Goal: Task Accomplishment & Management: Complete application form

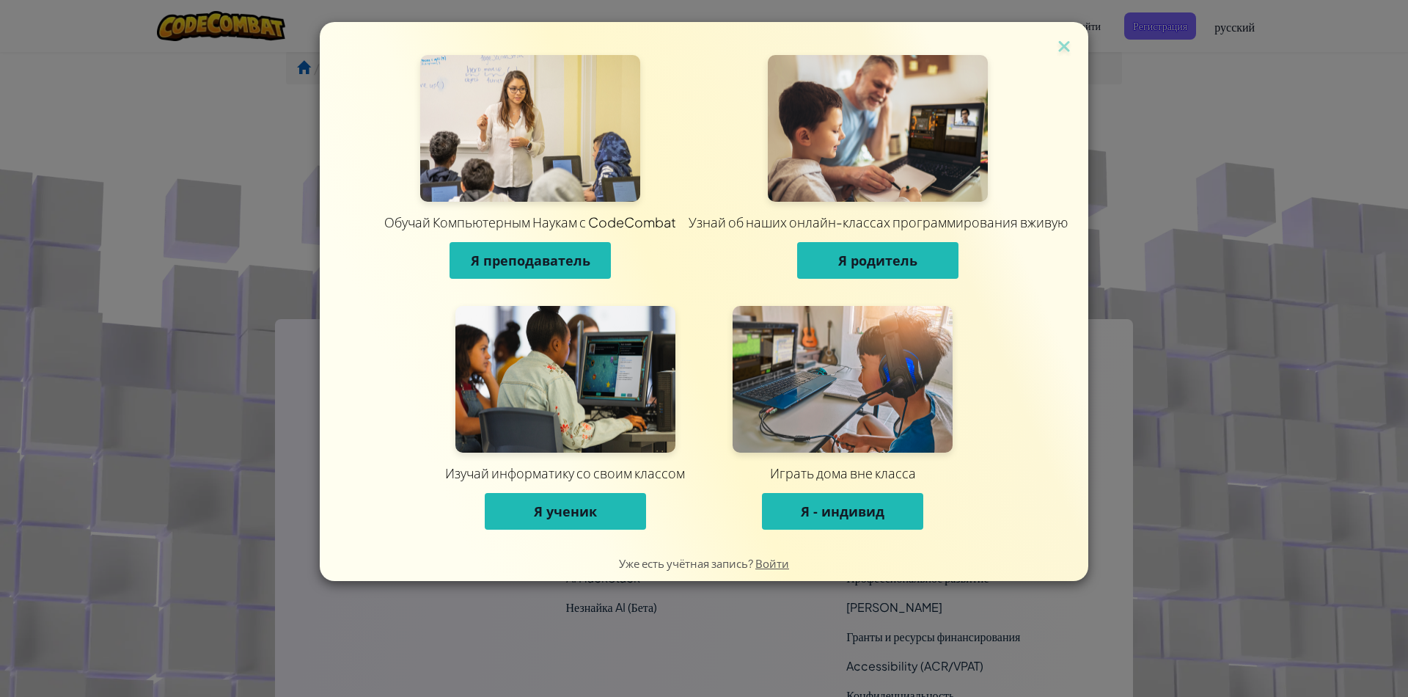
click at [854, 506] on span "Я - индивид" at bounding box center [843, 511] width 84 height 18
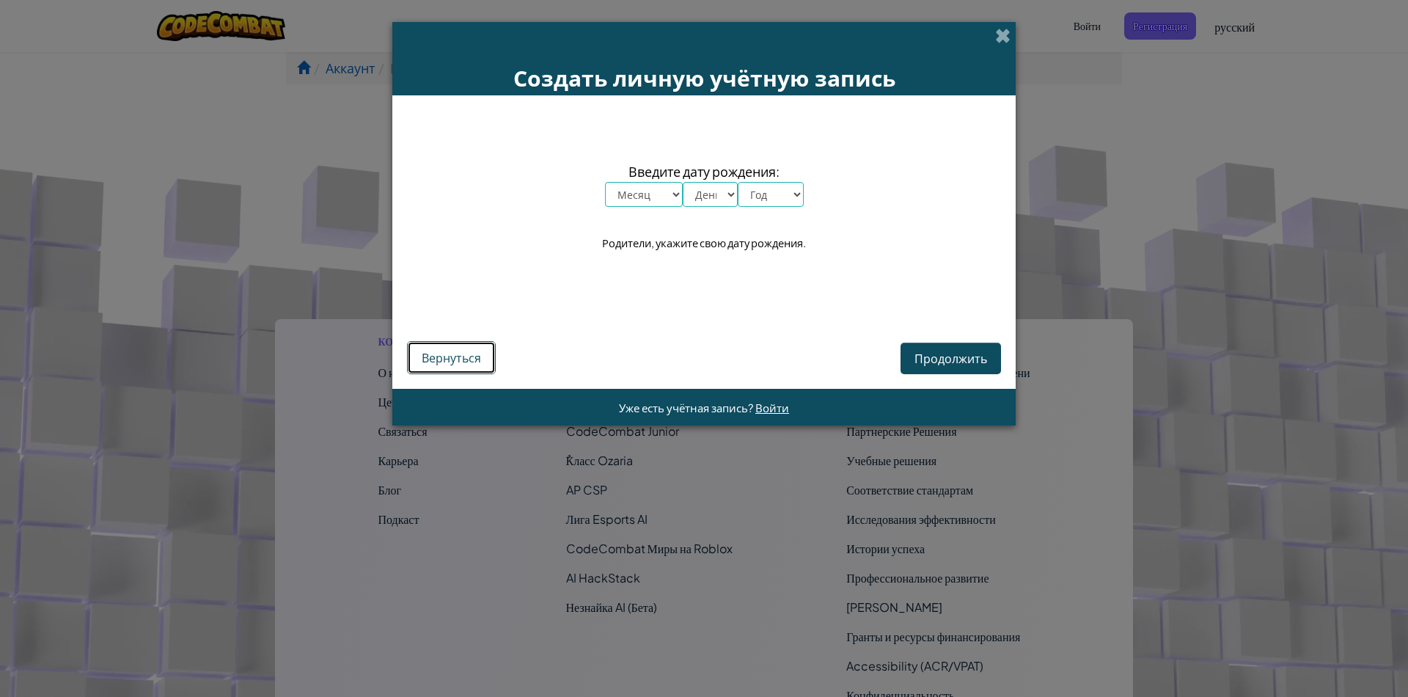
click at [453, 356] on span "Вернуться" at bounding box center [451, 357] width 59 height 15
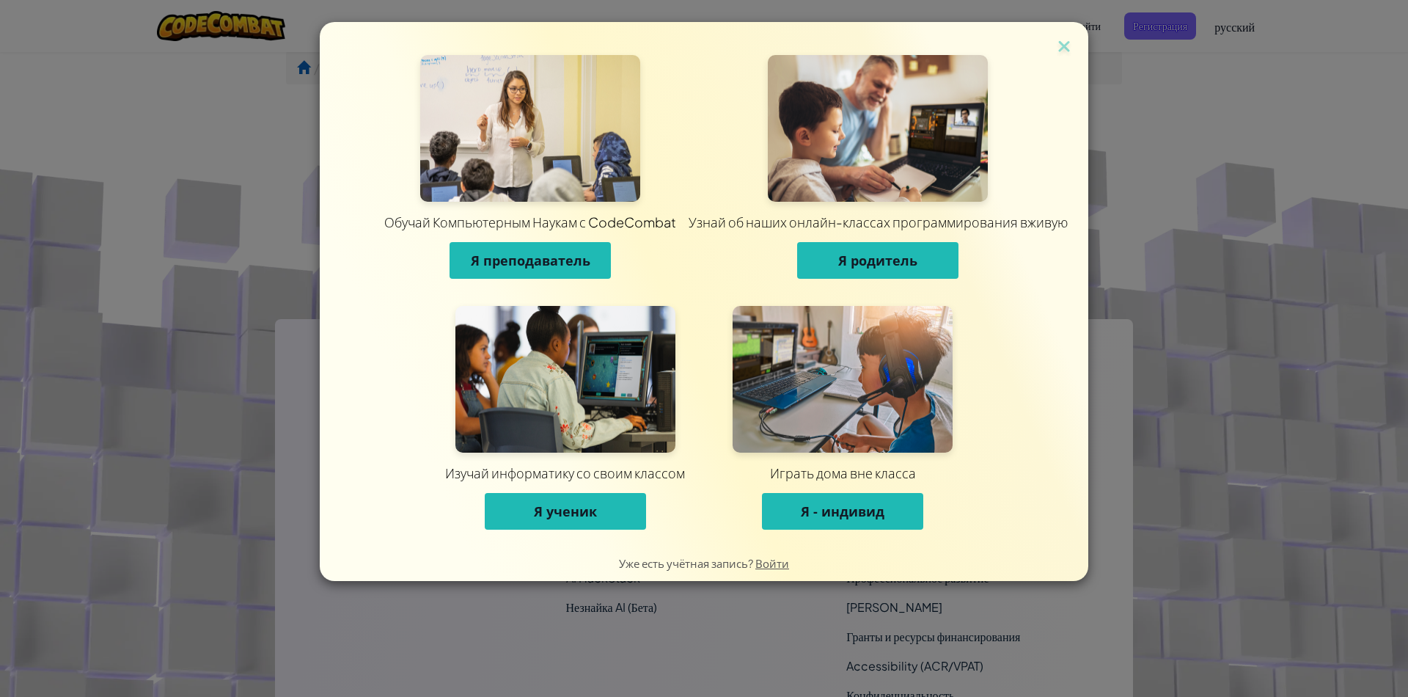
click at [556, 256] on span "Я преподаватель" at bounding box center [531, 261] width 120 height 18
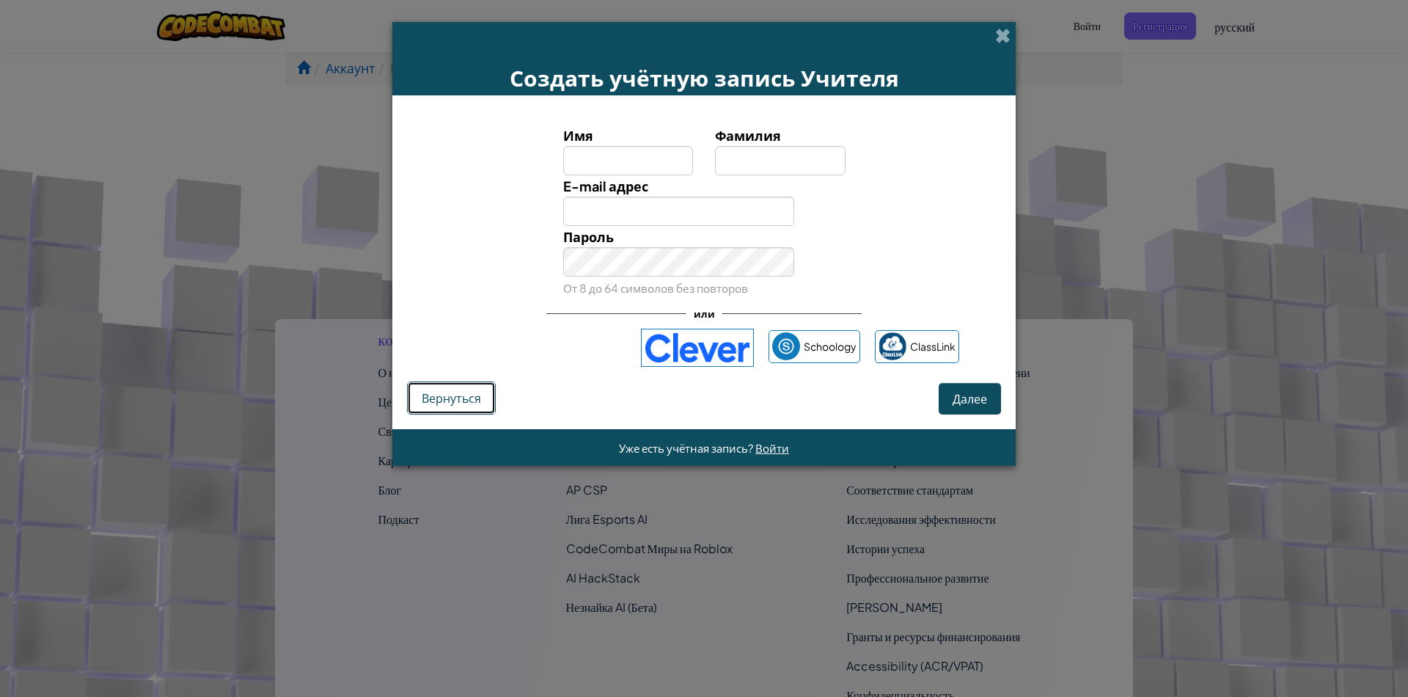
click at [477, 397] on span "Вернуться" at bounding box center [451, 397] width 59 height 15
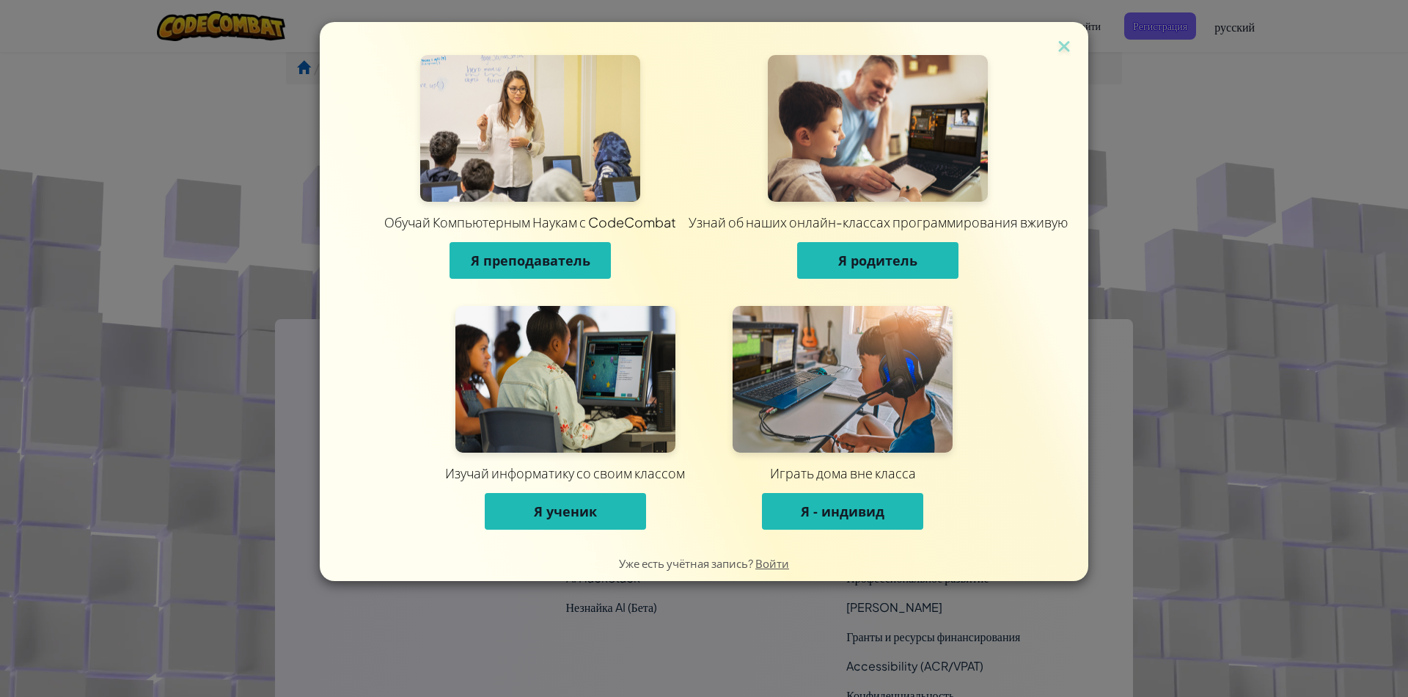
click at [863, 516] on span "Я - индивид" at bounding box center [843, 511] width 84 height 18
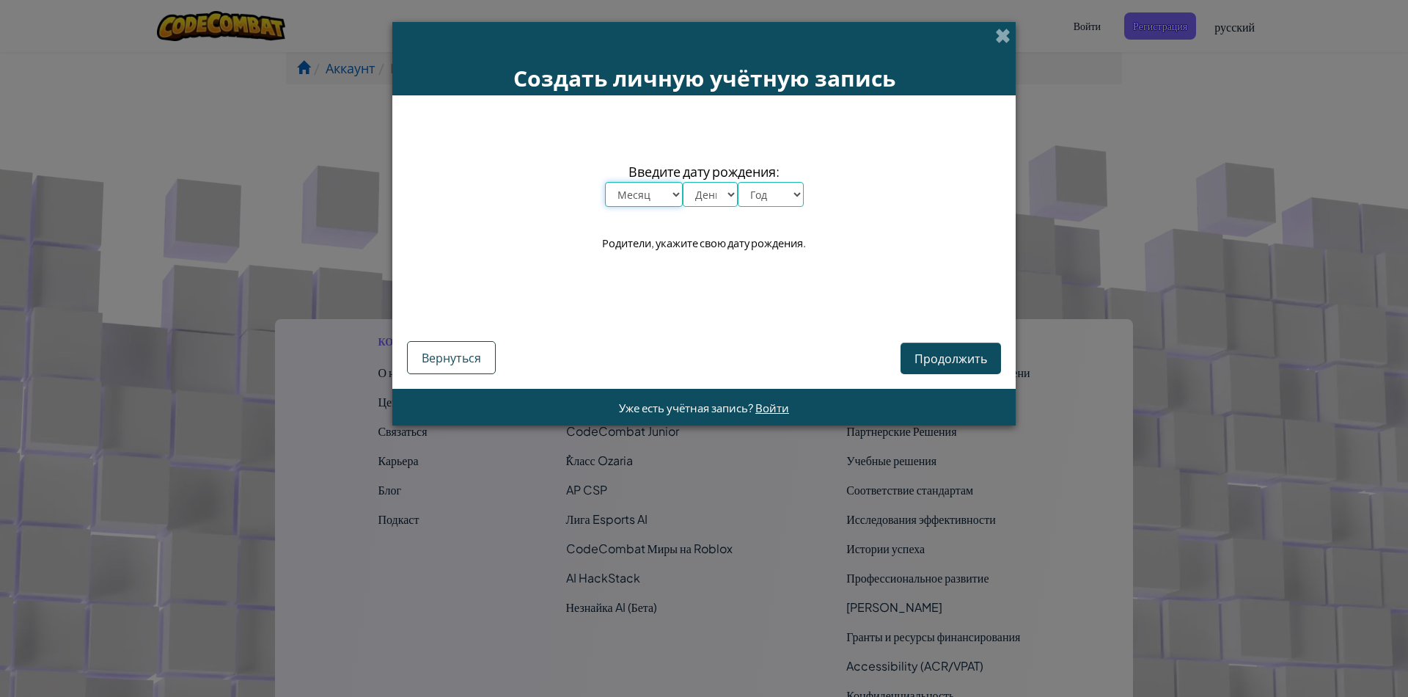
click at [673, 194] on select "Месяц январь февраль март апрель май июнь июль август сентябрь октябрь ноябрь д…" at bounding box center [644, 194] width 78 height 25
select select "7"
click at [605, 182] on select "Месяц январь февраль март апрель май июнь июль август сентябрь октябрь ноябрь д…" at bounding box center [644, 194] width 78 height 25
click at [724, 200] on select "День 1 2 3 4 5 6 7 8 9 10 11 12 13 14 15 16 17 18 19 20 21 22 23 24 25 26 27 28…" at bounding box center [710, 194] width 55 height 25
select select "14"
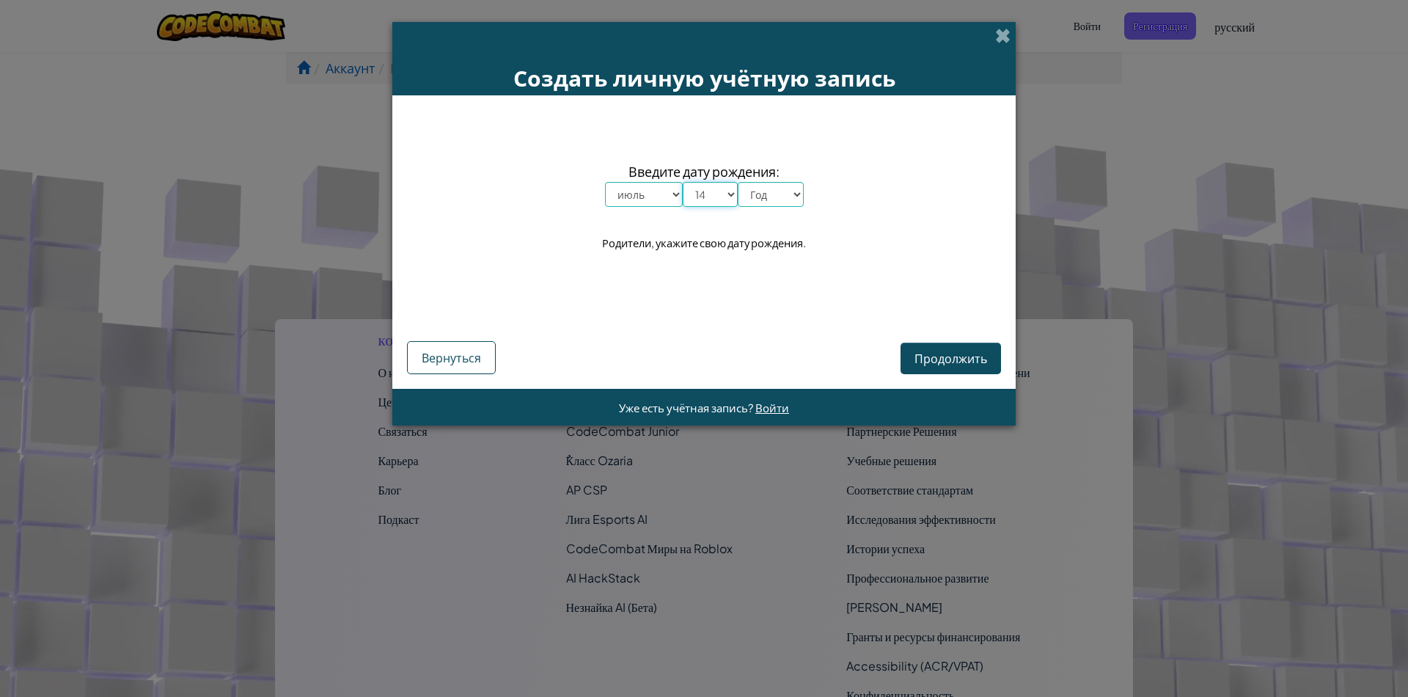
click at [683, 182] on select "День 1 2 3 4 5 6 7 8 9 10 11 12 13 14 15 16 17 18 19 20 21 22 23 24 25 26 27 28…" at bounding box center [710, 194] width 55 height 25
click at [791, 190] on select "Год 2025 2024 2023 2022 2021 2020 2019 2018 2017 2016 2015 2014 2013 2012 2011 …" at bounding box center [771, 194] width 66 height 25
select select "1983"
click at [738, 182] on select "Год 2025 2024 2023 2022 2021 2020 2019 2018 2017 2016 2015 2014 2013 2012 2011 …" at bounding box center [771, 194] width 66 height 25
click at [941, 354] on span "Продолжить" at bounding box center [951, 358] width 73 height 15
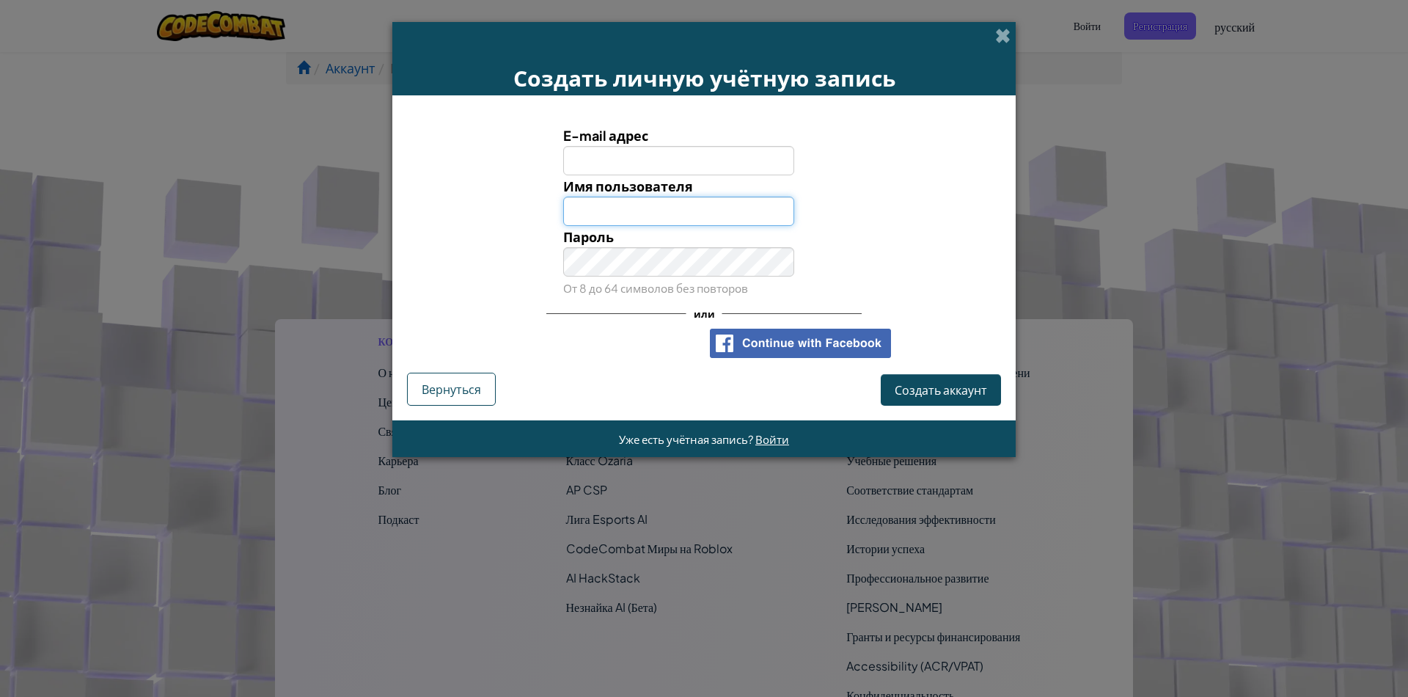
type input "[EMAIL_ADDRESS][DOMAIN_NAME]"
